Goal: Check status

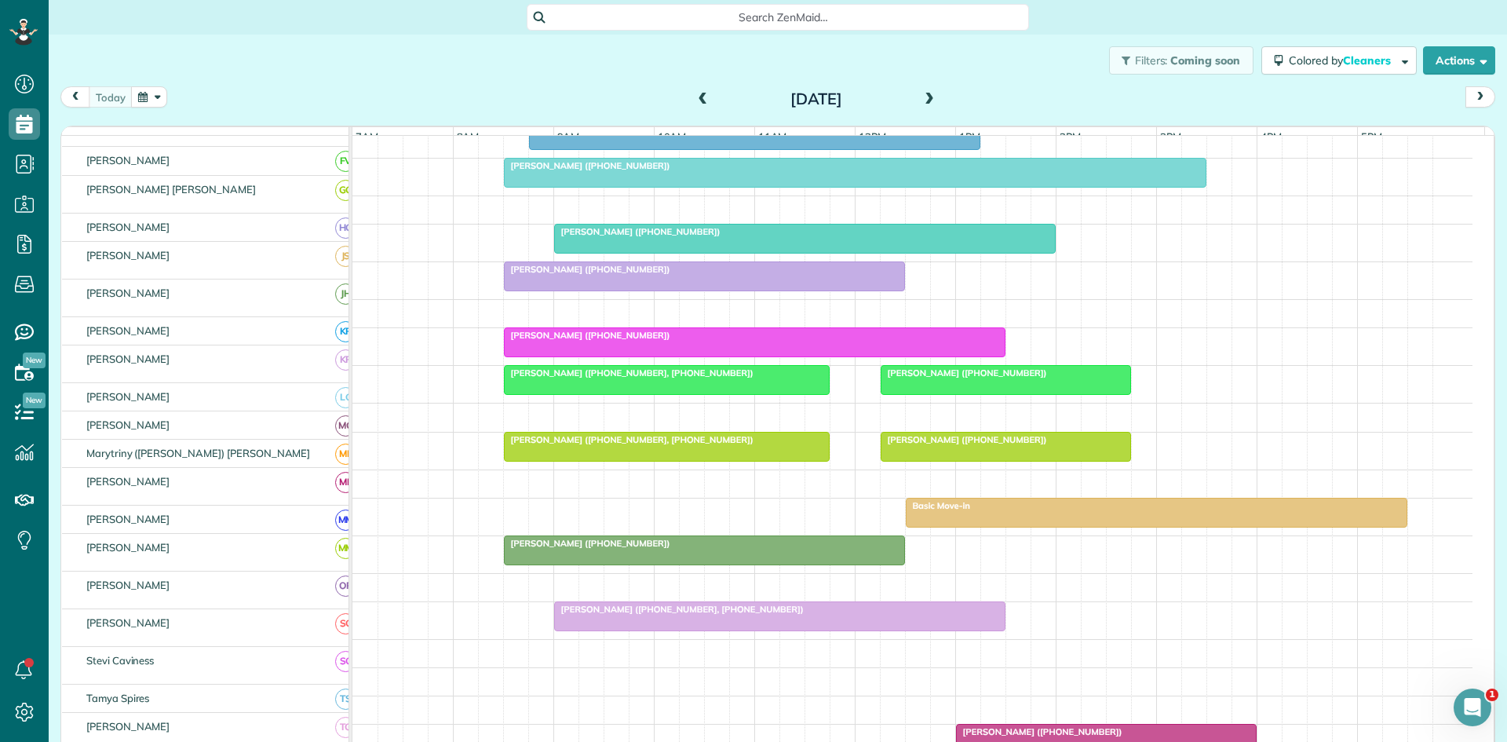
scroll to position [240, 0]
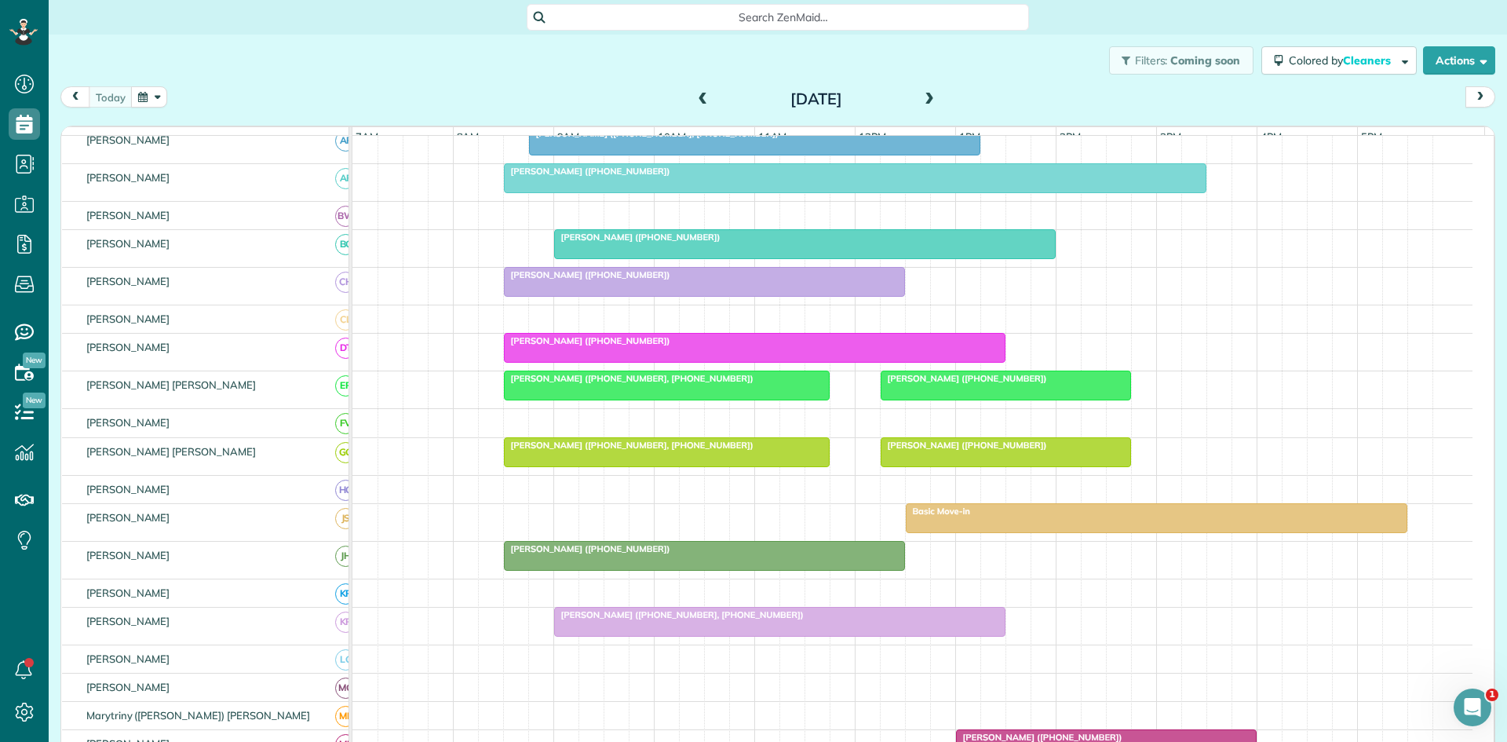
click at [961, 531] on div at bounding box center [1157, 518] width 500 height 28
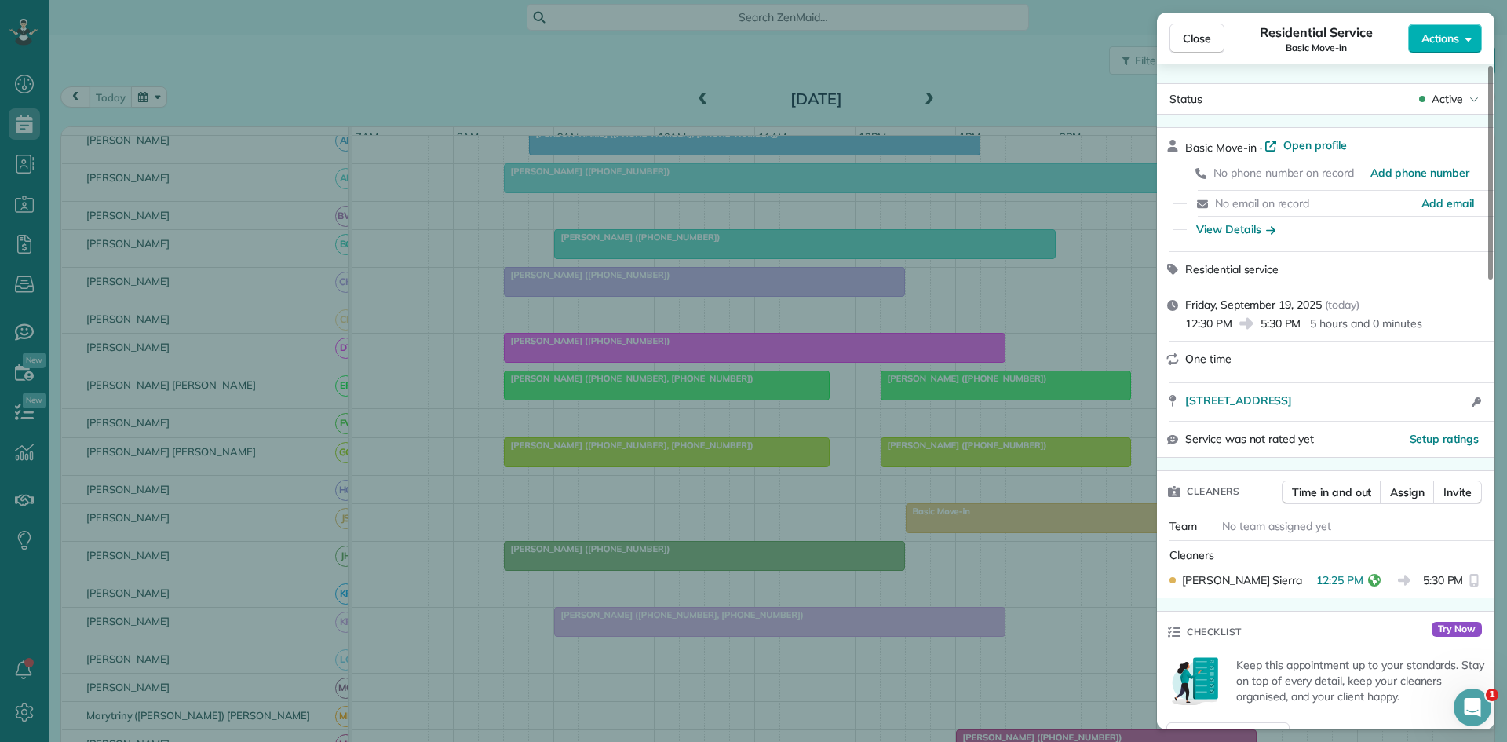
click at [961, 523] on div "Close Residential Service Basic Move-in Actions Status Active Basic Move-in · O…" at bounding box center [753, 371] width 1507 height 742
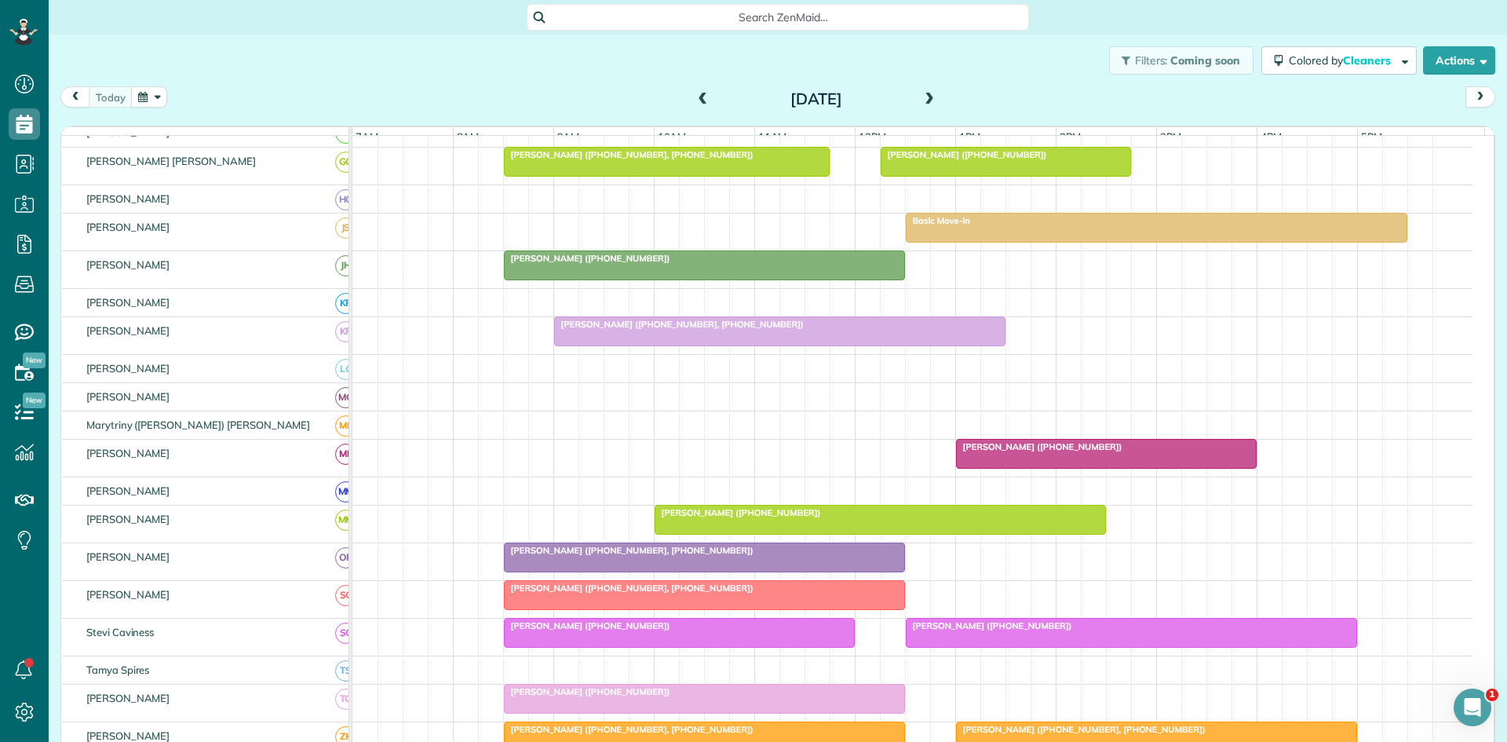
scroll to position [764, 0]
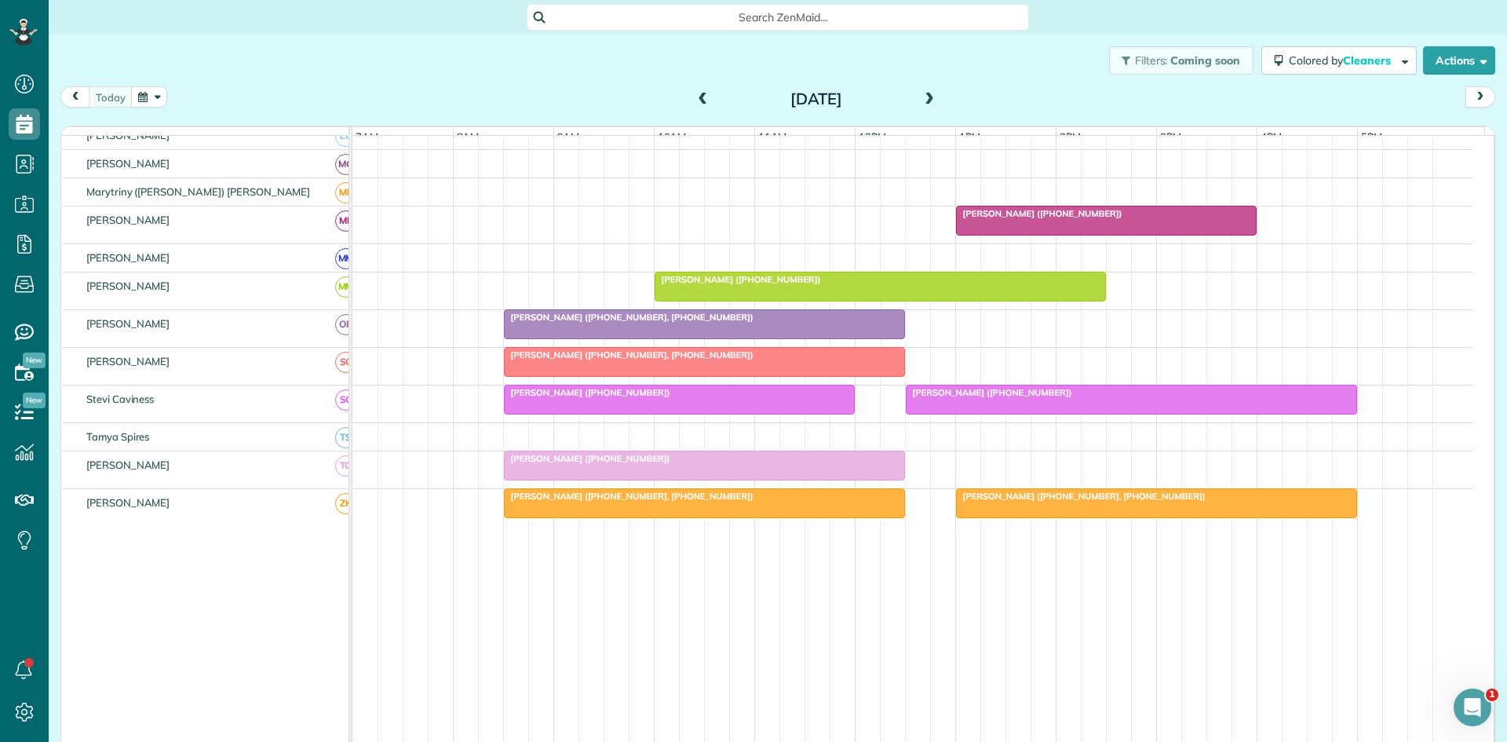
click at [952, 398] on span "[PERSON_NAME] ([PHONE_NUMBER])" at bounding box center [989, 392] width 168 height 11
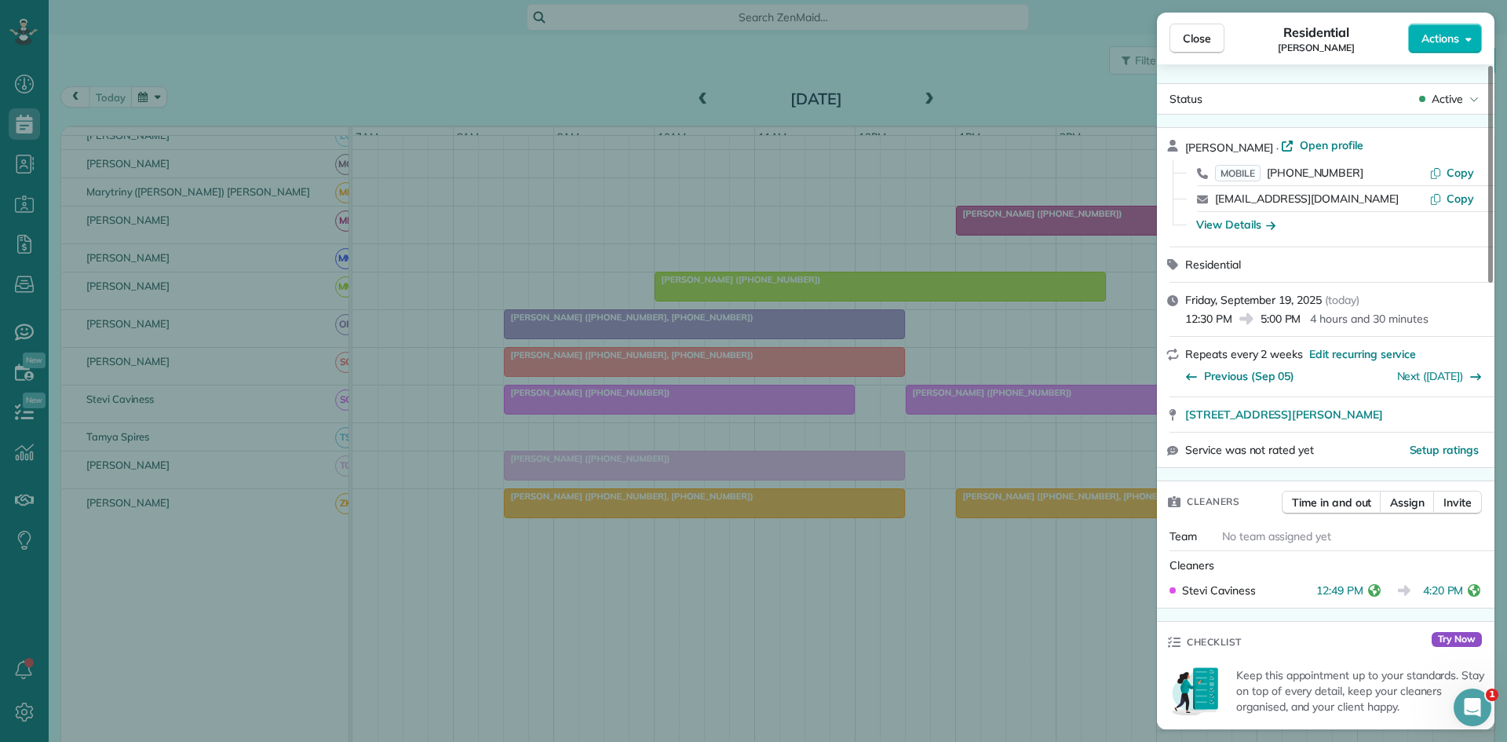
click at [765, 499] on div "Close Residential [PERSON_NAME] Actions Status Active [PERSON_NAME] · Open prof…" at bounding box center [753, 371] width 1507 height 742
